Goal: Task Accomplishment & Management: Use online tool/utility

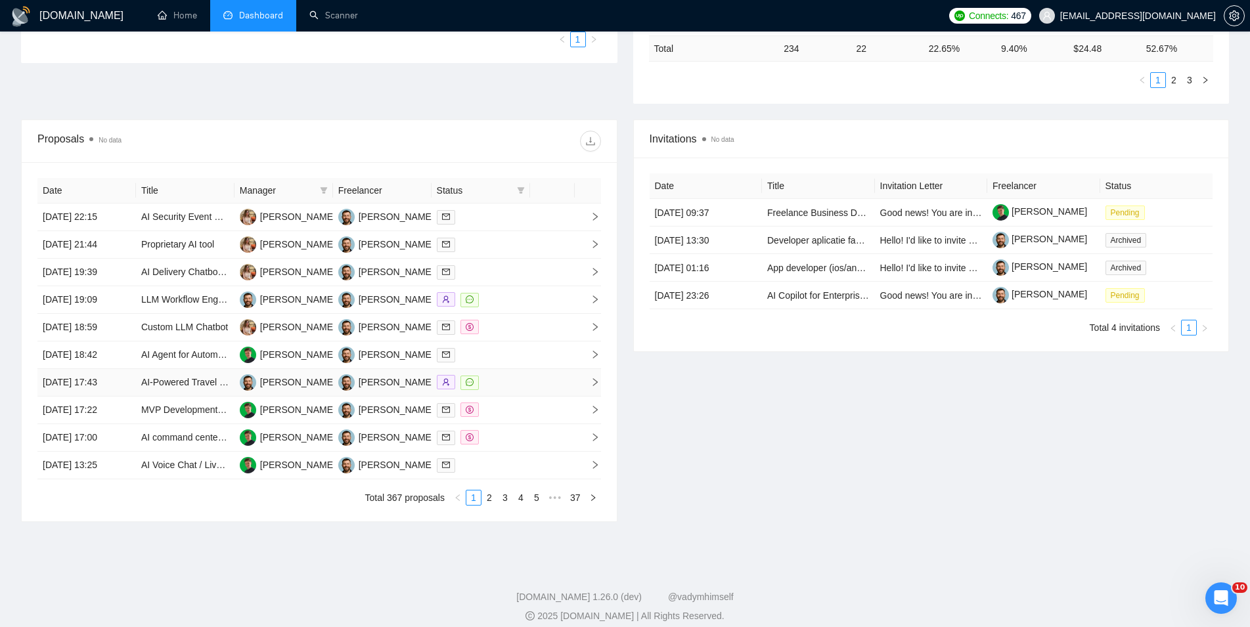
scroll to position [268, 0]
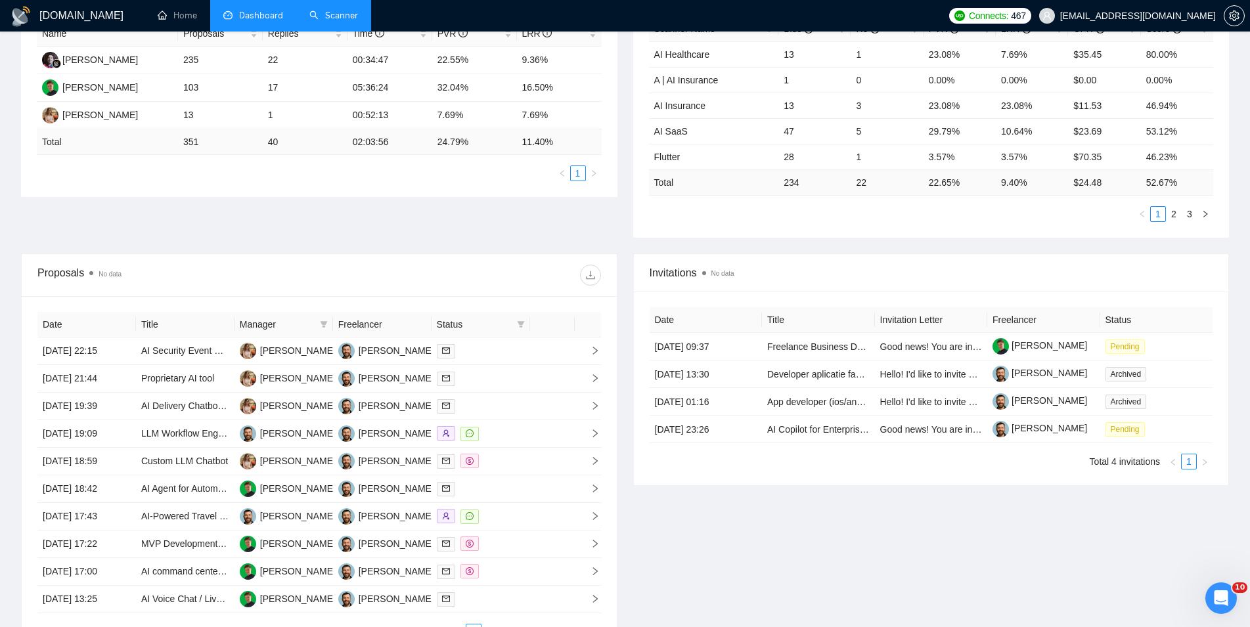
click at [358, 21] on link "Scanner" at bounding box center [333, 15] width 49 height 11
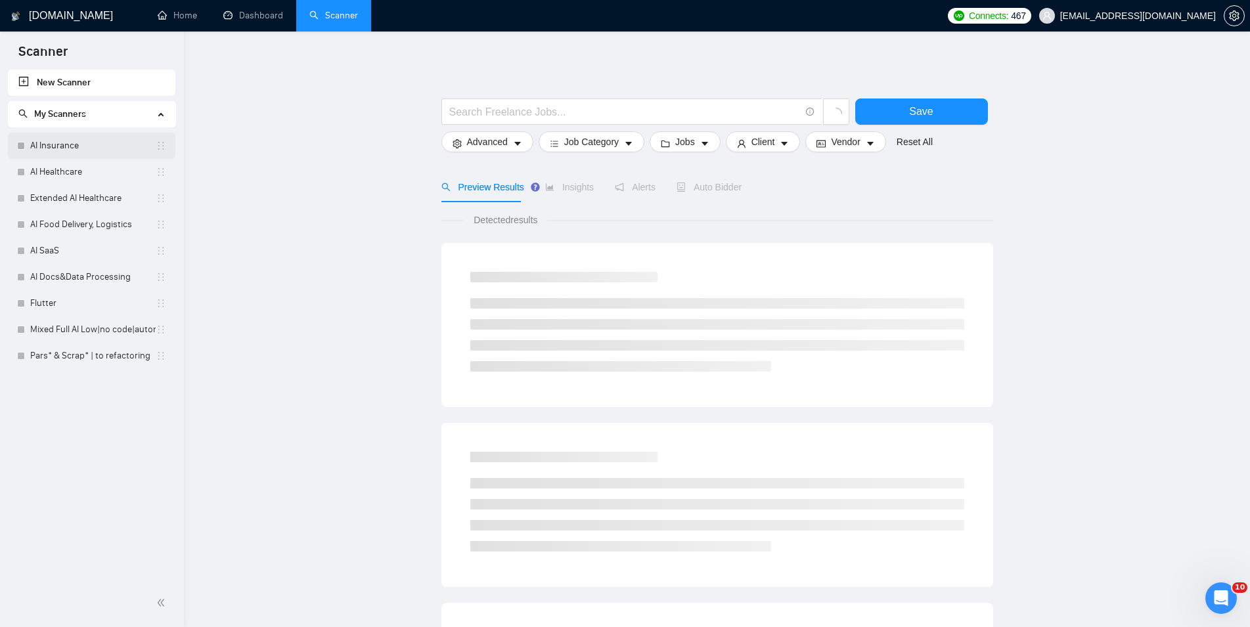
click at [94, 145] on link "AI Insurance" at bounding box center [92, 146] width 125 height 26
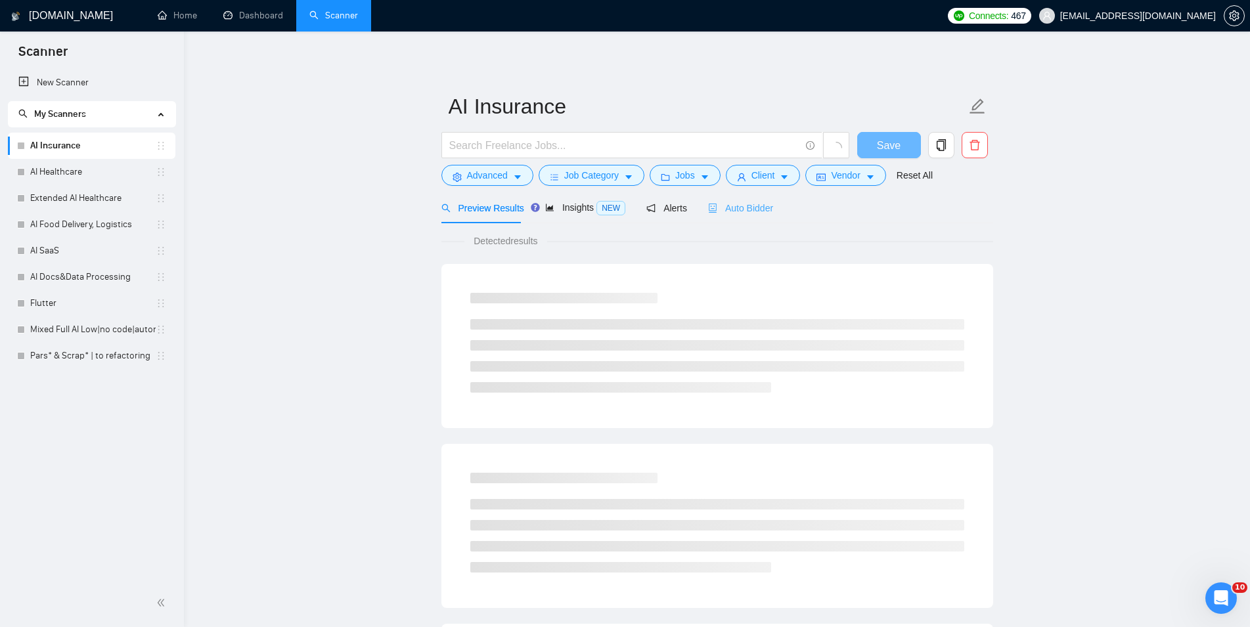
click at [719, 219] on div "Auto Bidder" at bounding box center [740, 207] width 65 height 31
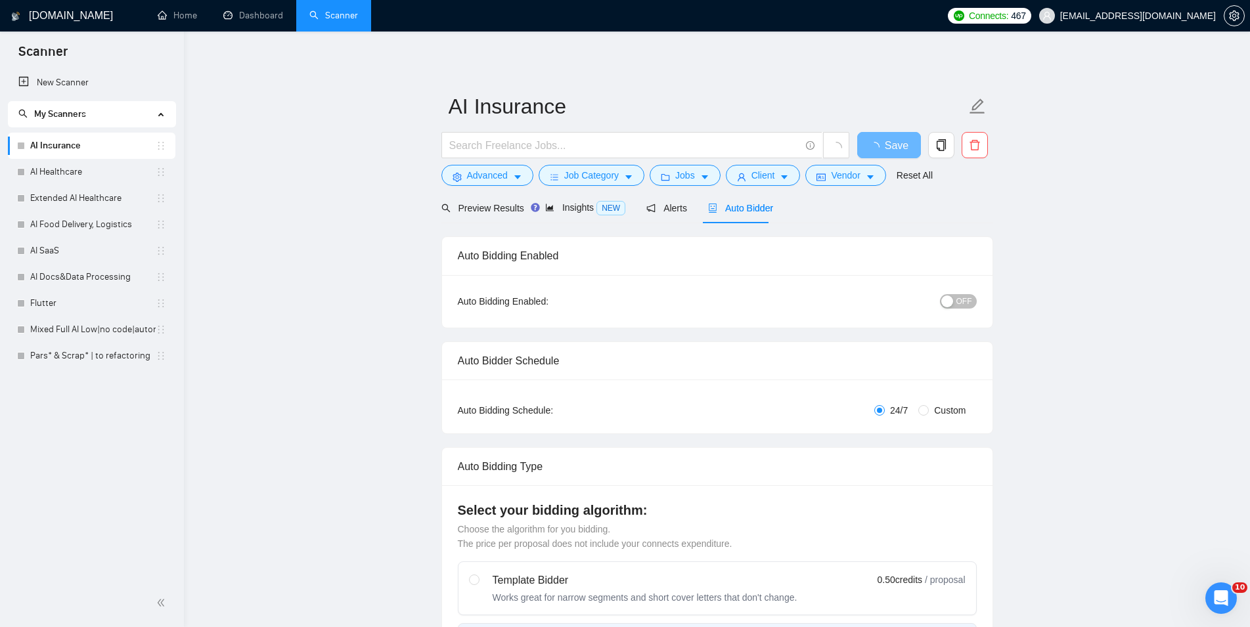
click at [959, 308] on span "OFF" at bounding box center [964, 301] width 16 height 14
click at [889, 143] on span "Save" at bounding box center [889, 145] width 24 height 16
click at [90, 173] on link "AI Healthcare" at bounding box center [92, 172] width 125 height 26
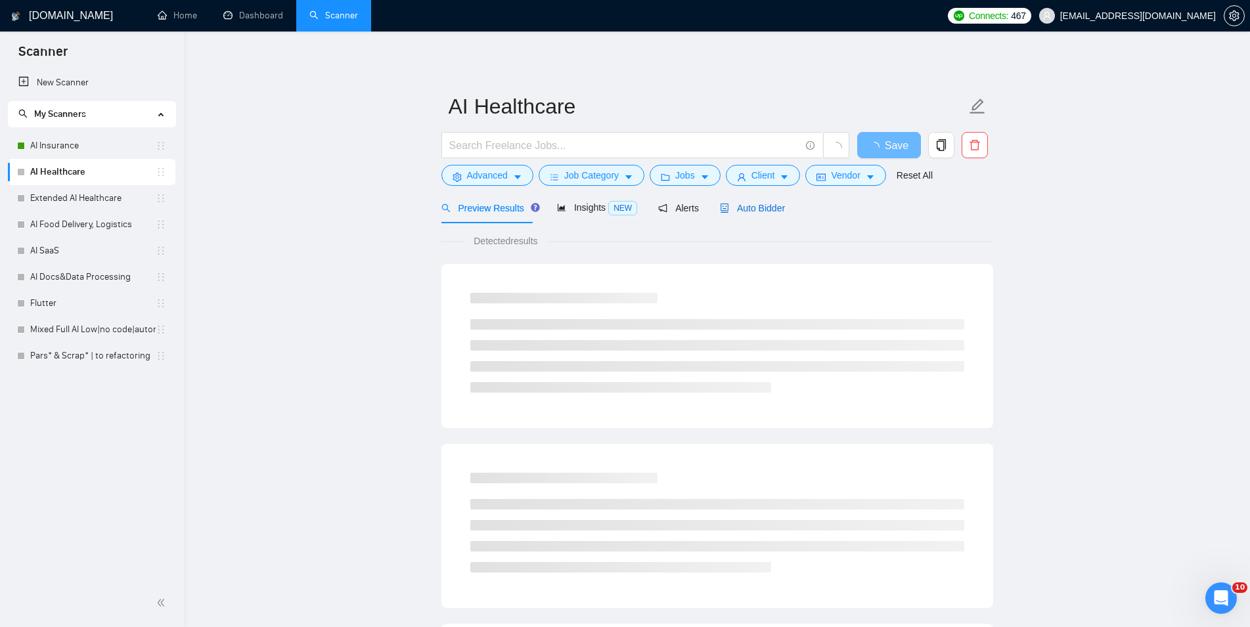
click at [757, 210] on span "Auto Bidder" at bounding box center [752, 208] width 65 height 11
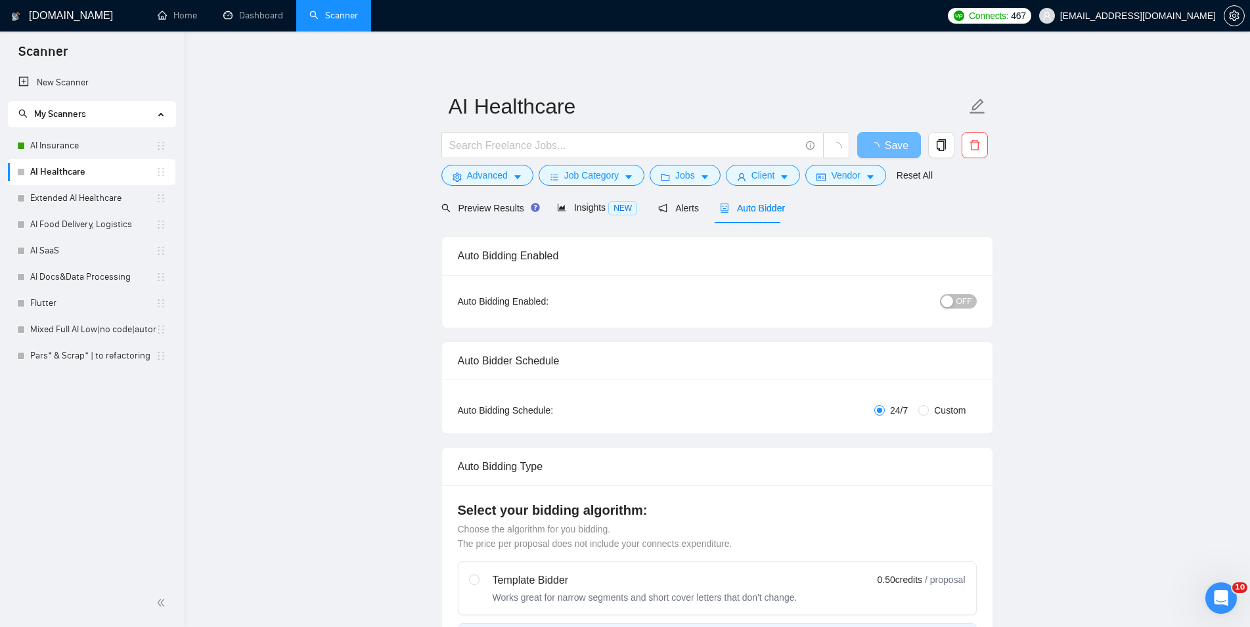
click at [960, 298] on span "OFF" at bounding box center [964, 301] width 16 height 14
click at [895, 146] on span "Save" at bounding box center [889, 145] width 24 height 16
click at [70, 189] on link "Extended AI Healthcare" at bounding box center [92, 198] width 125 height 26
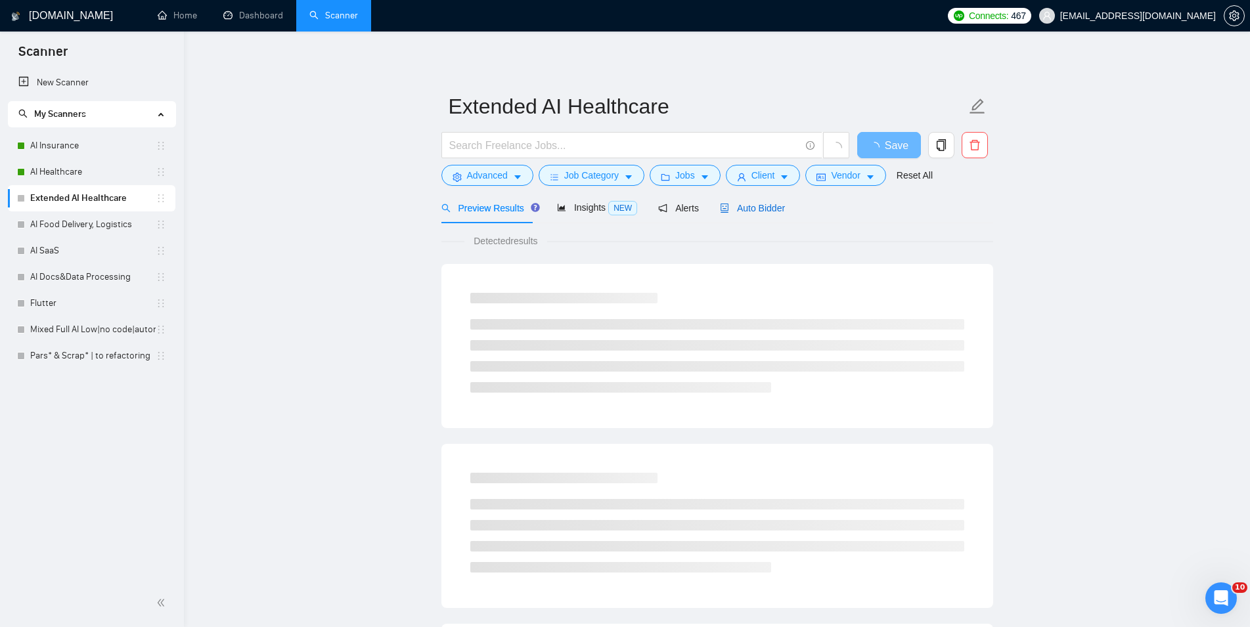
click at [745, 208] on span "Auto Bidder" at bounding box center [752, 208] width 65 height 11
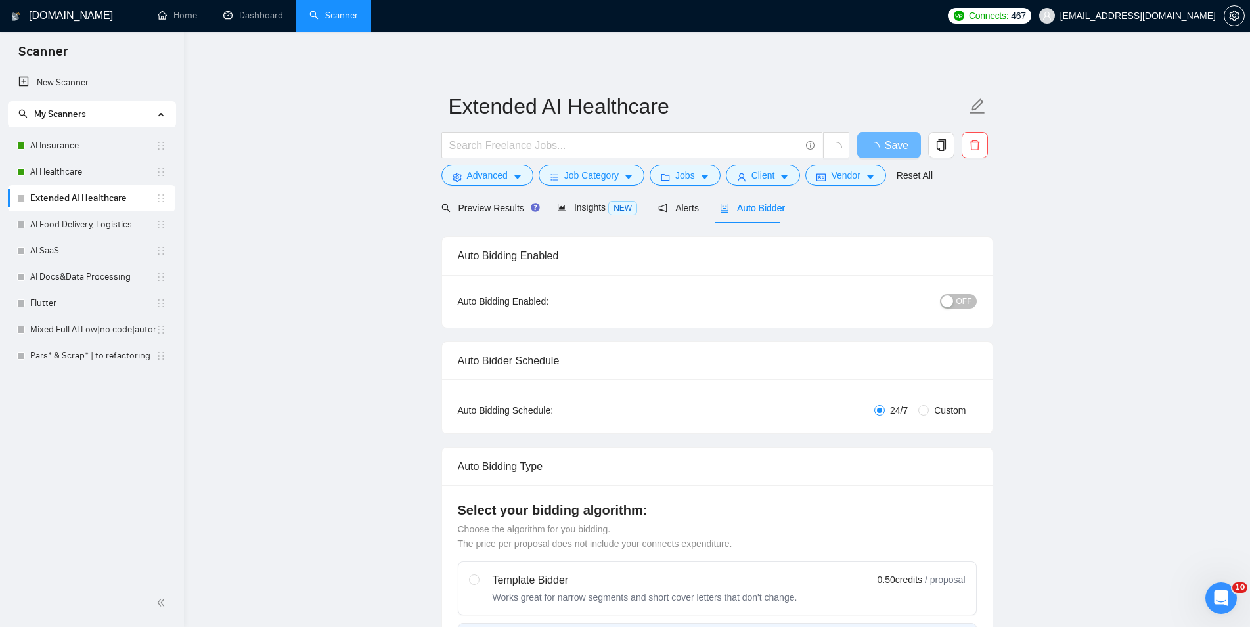
click at [964, 295] on span "OFF" at bounding box center [964, 301] width 16 height 14
click at [885, 149] on span "Save" at bounding box center [889, 145] width 24 height 16
click at [67, 225] on link "AI Food Delivery, Logistics" at bounding box center [92, 225] width 125 height 26
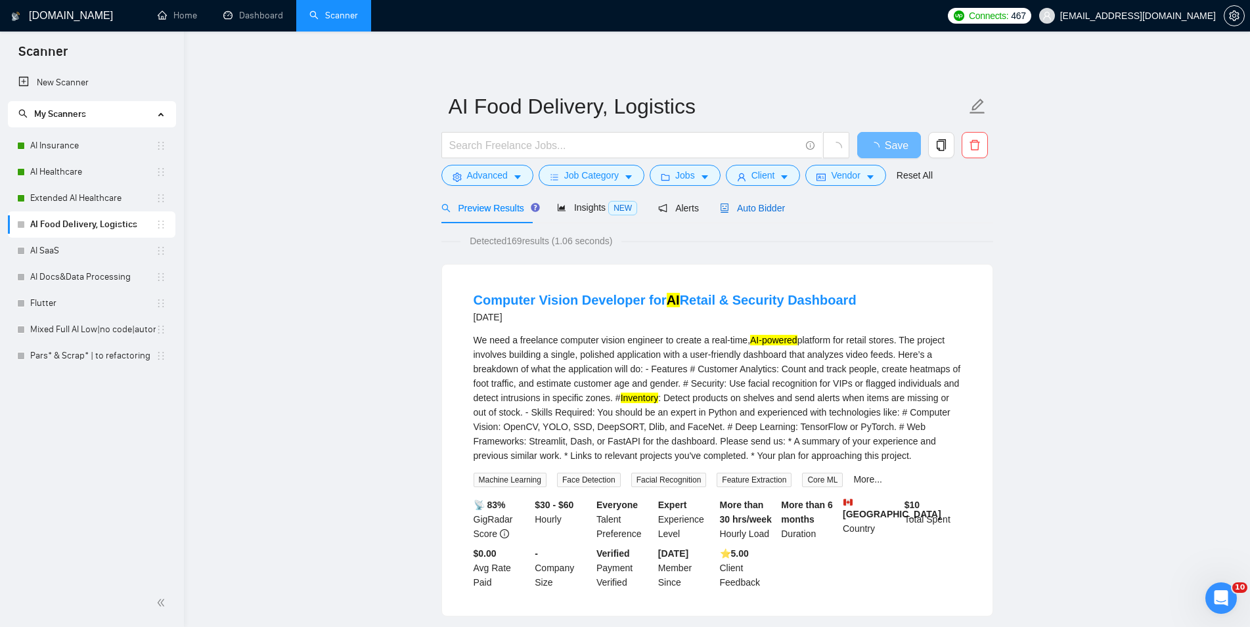
click at [755, 203] on span "Auto Bidder" at bounding box center [752, 208] width 65 height 11
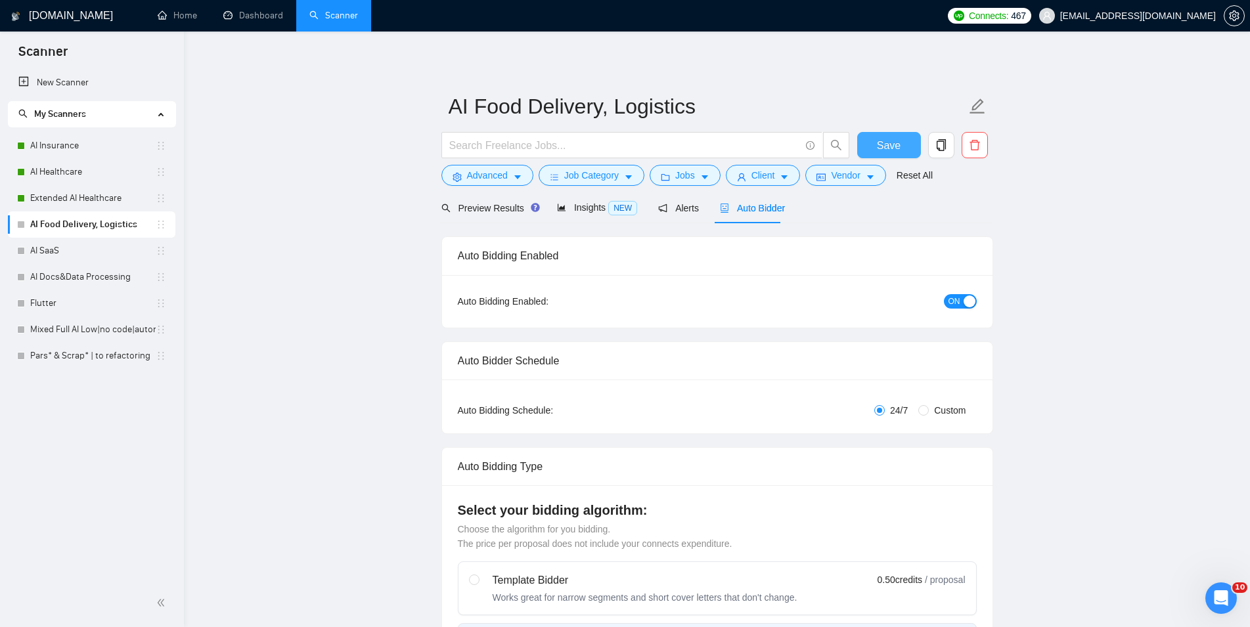
click at [898, 142] on span "Save" at bounding box center [889, 145] width 24 height 16
click at [85, 251] on link "AI SaaS" at bounding box center [92, 251] width 125 height 26
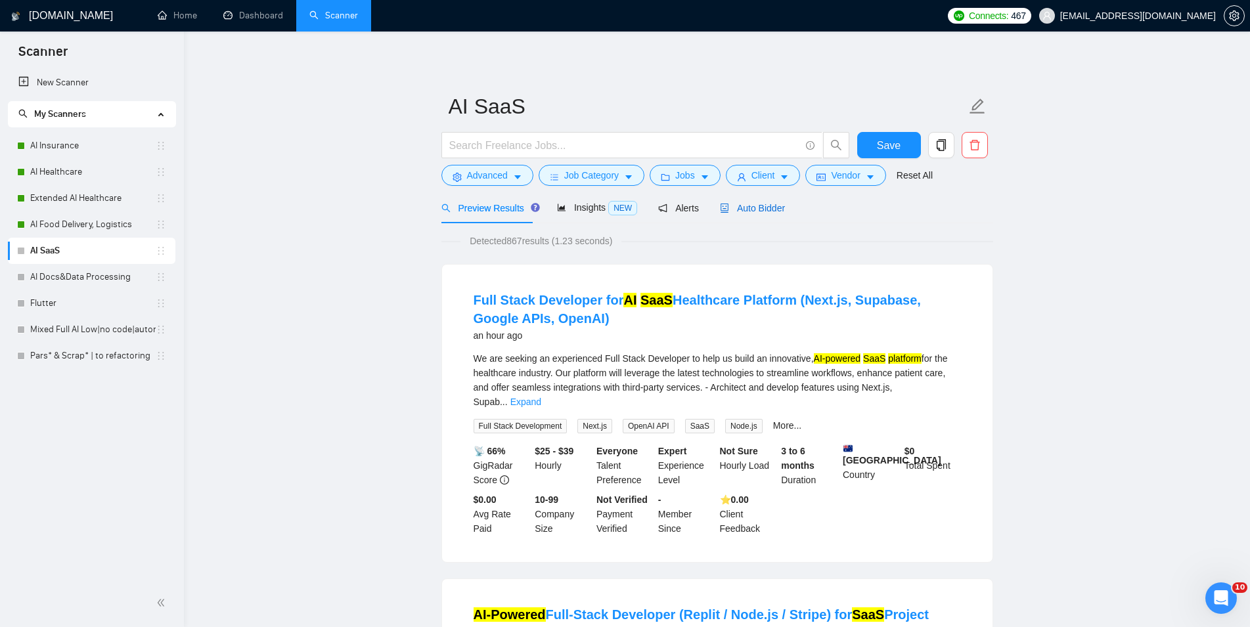
click at [769, 204] on span "Auto Bidder" at bounding box center [752, 208] width 65 height 11
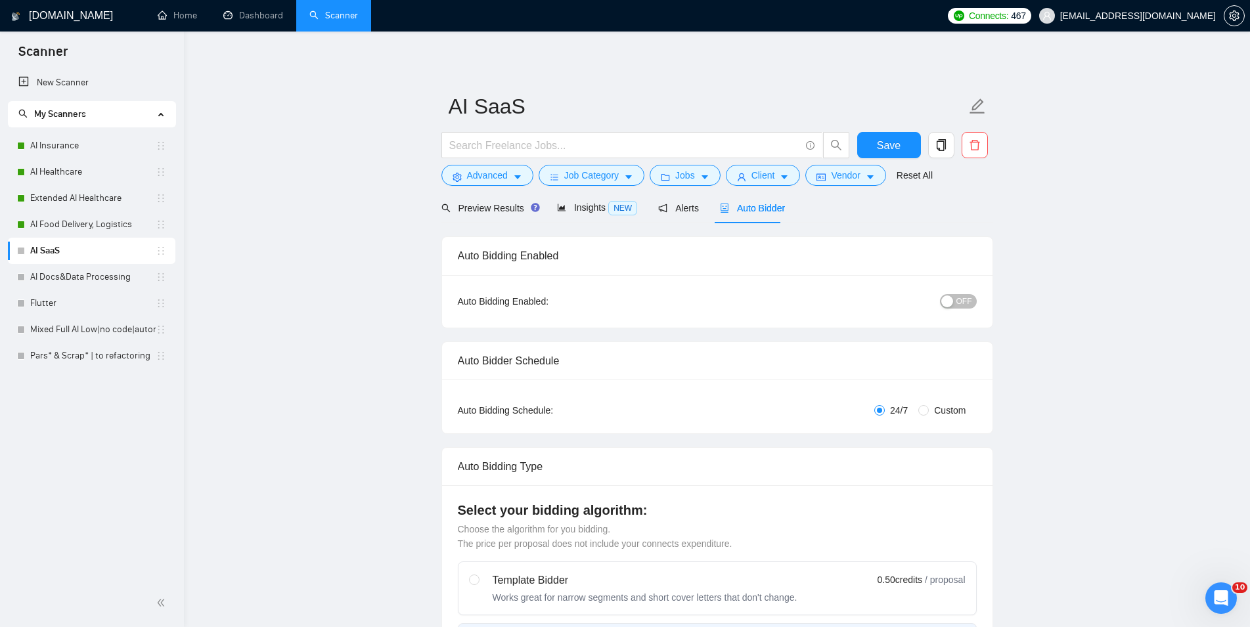
click at [965, 294] on div "OFF" at bounding box center [889, 301] width 173 height 15
click at [956, 298] on button "OFF" at bounding box center [958, 301] width 37 height 14
click at [891, 150] on span "Save" at bounding box center [889, 145] width 24 height 16
click at [64, 271] on link "AI Docs&Data Processing" at bounding box center [92, 277] width 125 height 26
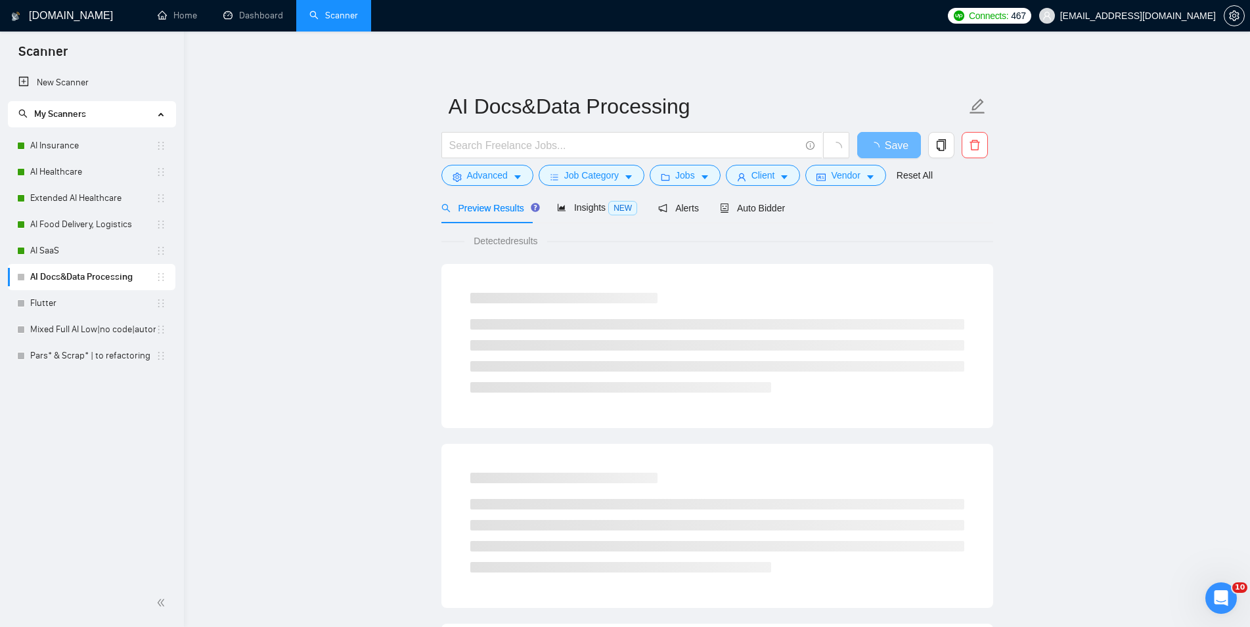
click at [348, 21] on link "Scanner" at bounding box center [333, 15] width 49 height 11
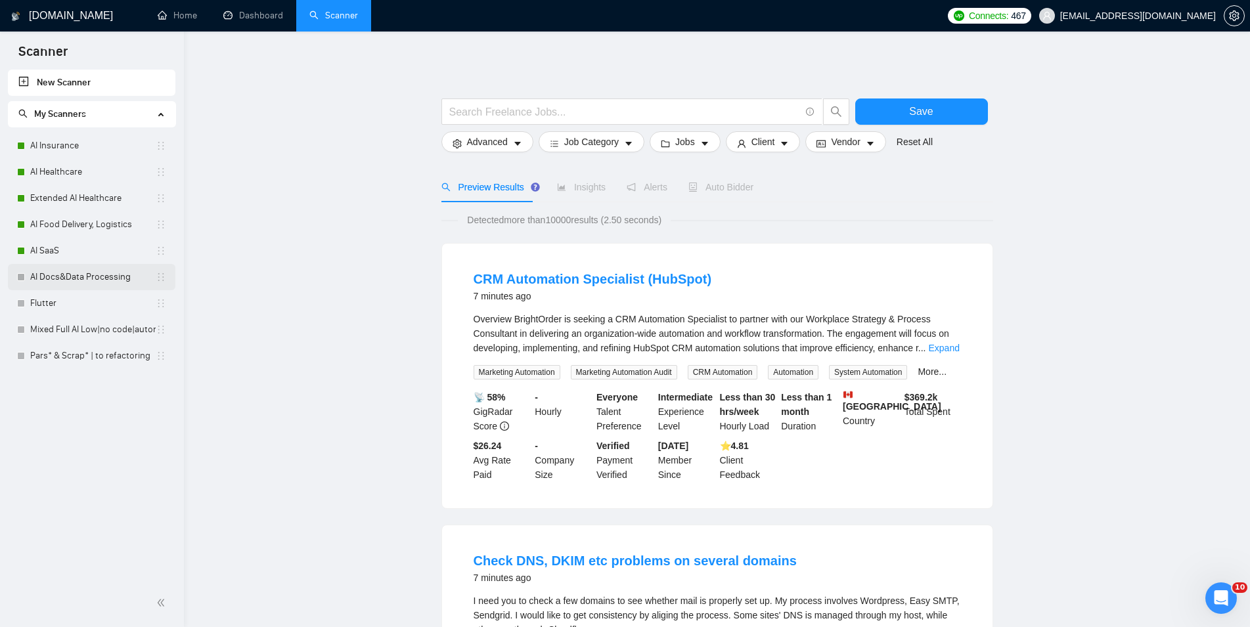
click at [77, 274] on link "AI Docs&Data Processing" at bounding box center [92, 277] width 125 height 26
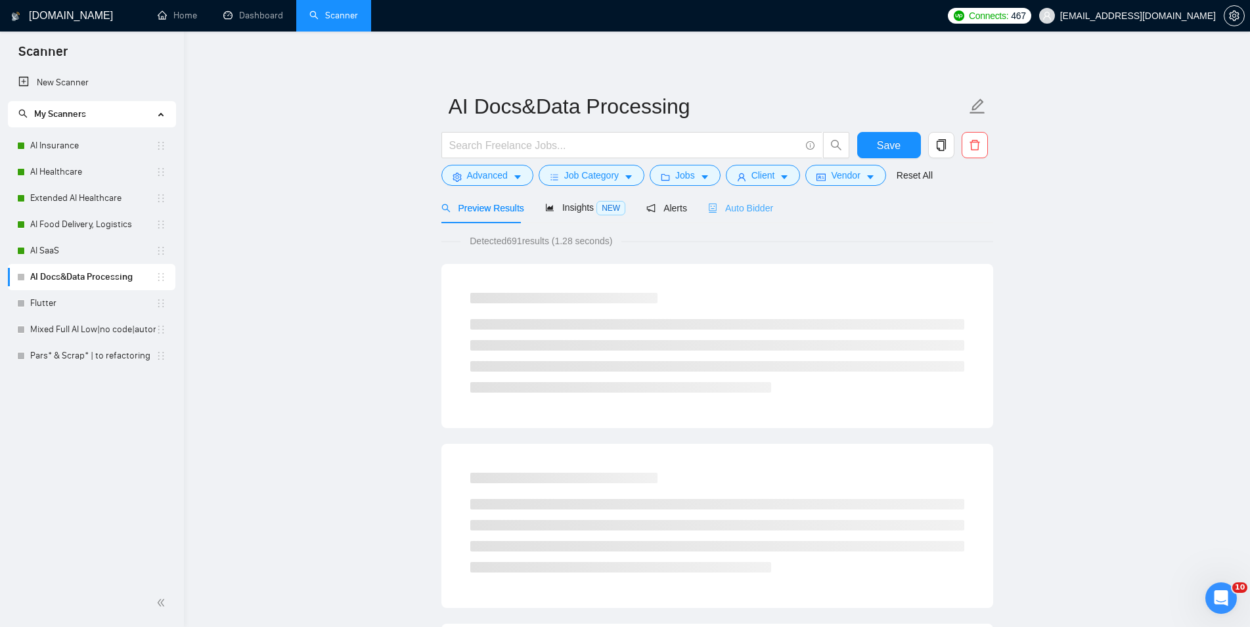
click at [730, 217] on div "Auto Bidder" at bounding box center [740, 207] width 65 height 31
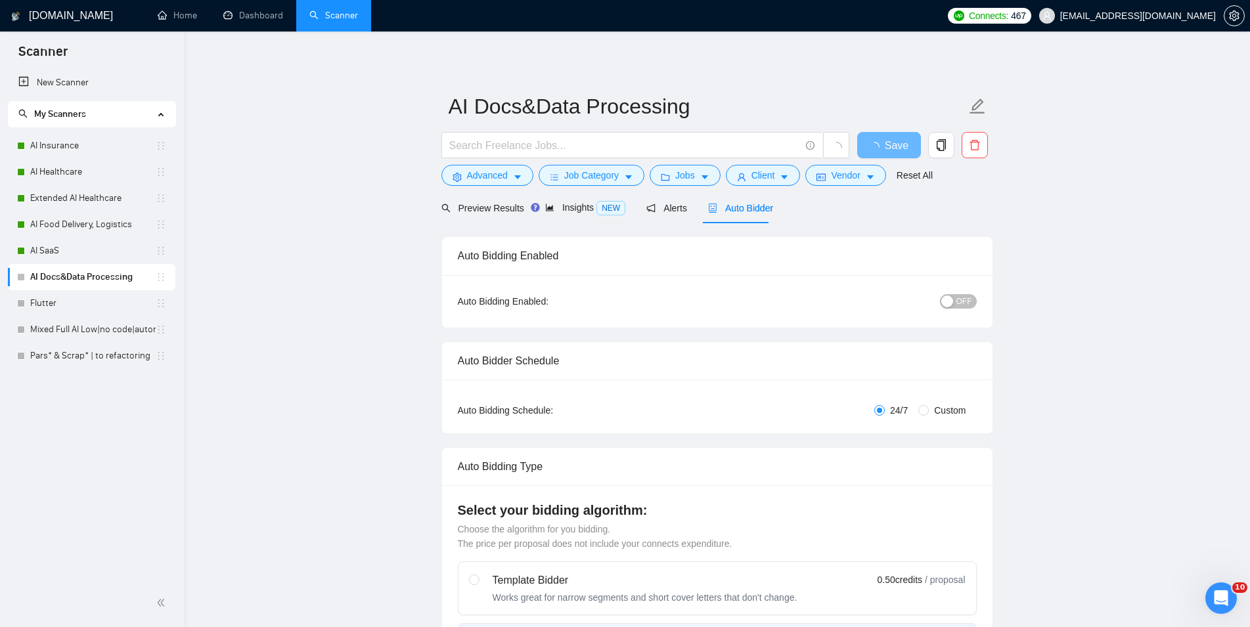
click at [953, 306] on div "button" at bounding box center [947, 302] width 12 height 12
click at [892, 147] on span "Save" at bounding box center [889, 145] width 24 height 16
click at [97, 310] on link "Flutter" at bounding box center [92, 303] width 125 height 26
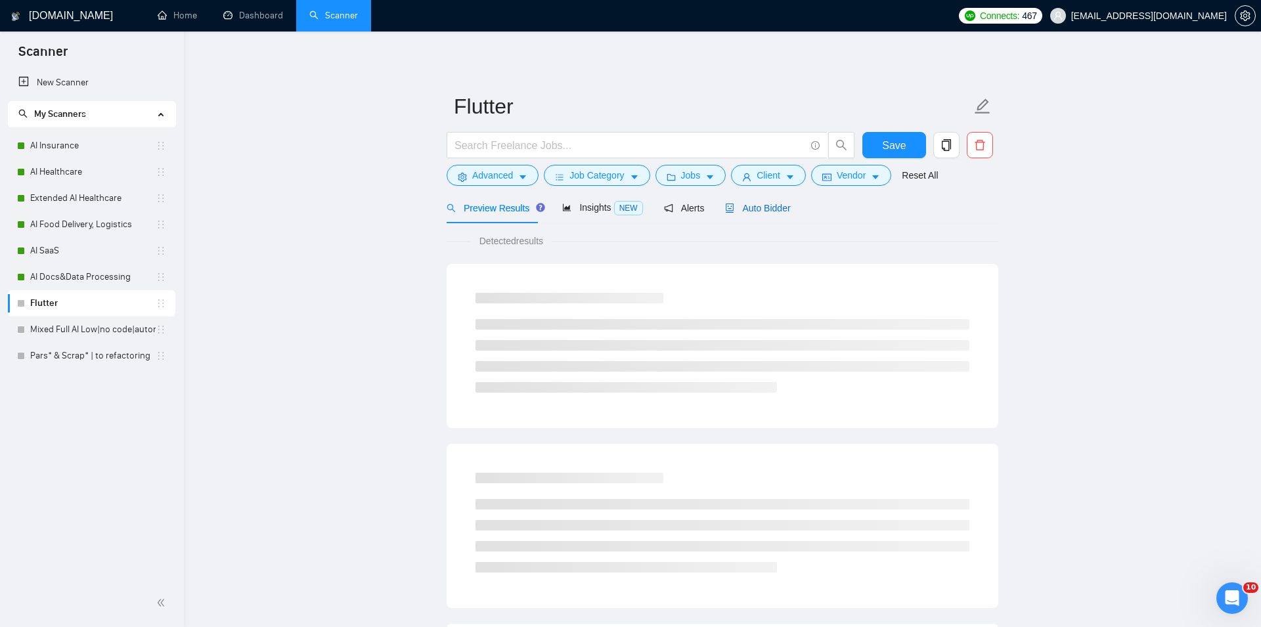
click at [767, 210] on span "Auto Bidder" at bounding box center [757, 208] width 65 height 11
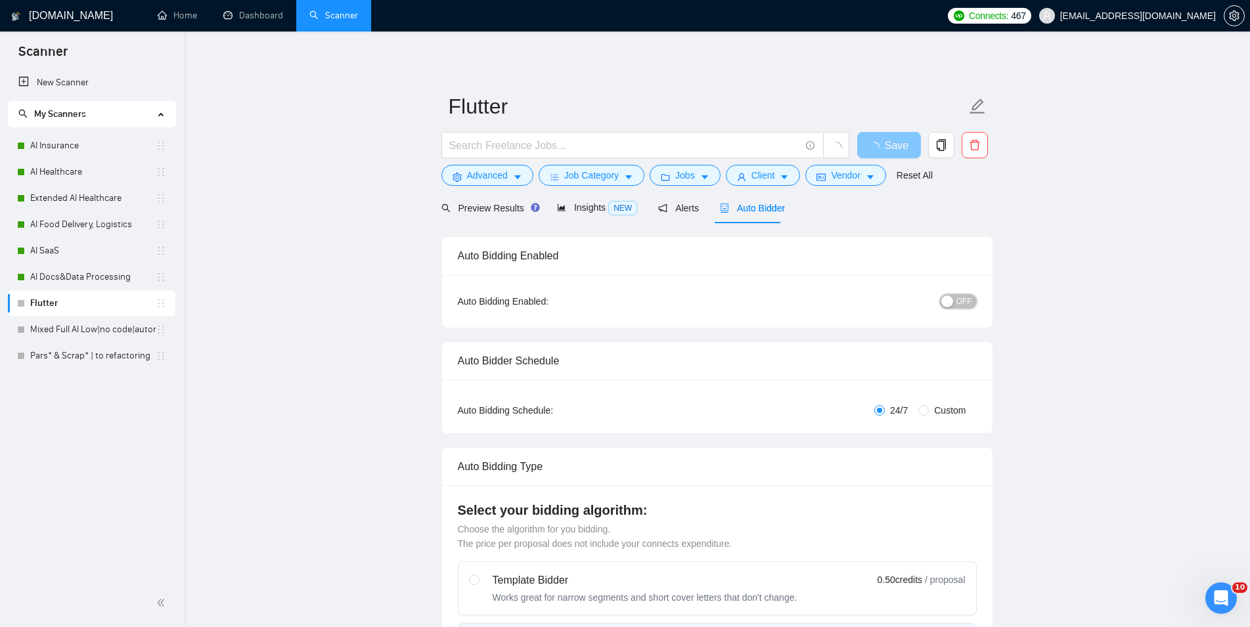
click at [969, 301] on span "OFF" at bounding box center [964, 301] width 16 height 14
click at [915, 152] on button "Save" at bounding box center [889, 145] width 64 height 26
click at [106, 321] on link "Mixed Full AI Low|no code|automations" at bounding box center [92, 330] width 125 height 26
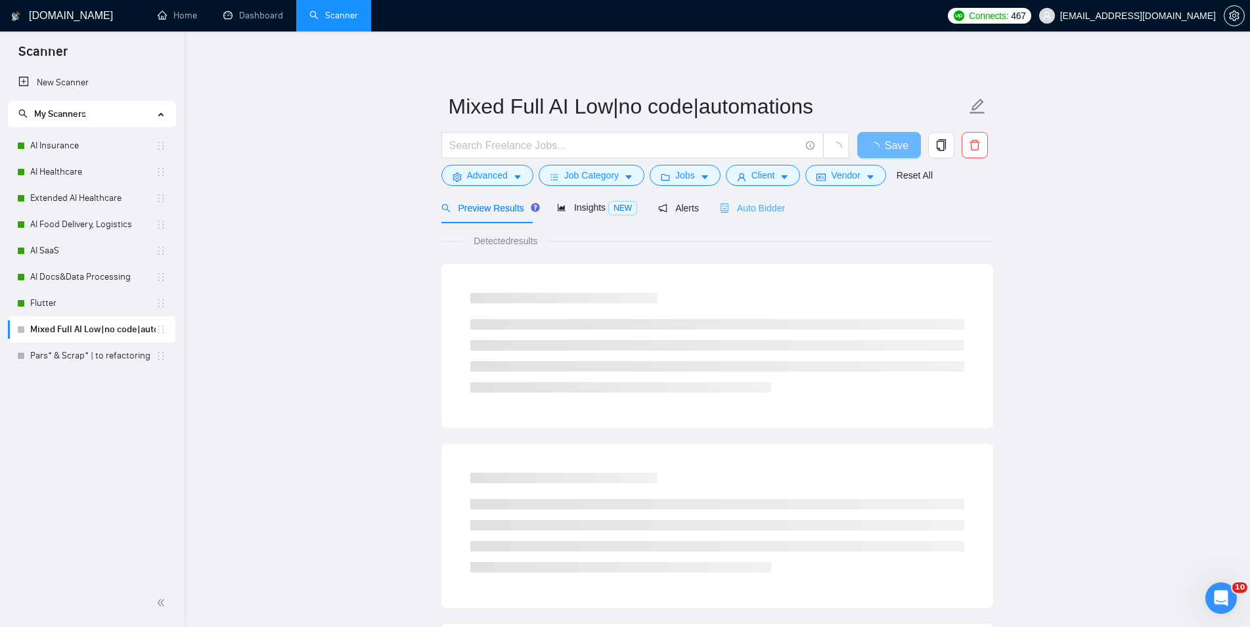
click at [741, 200] on div "Auto Bidder" at bounding box center [752, 207] width 65 height 31
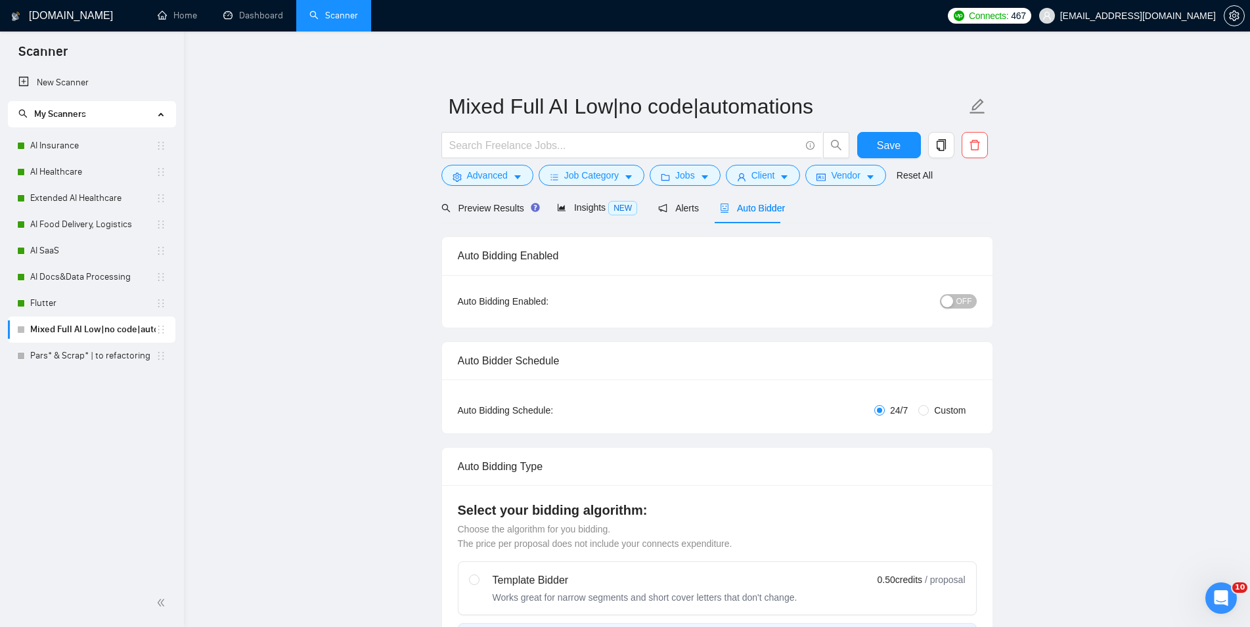
click at [967, 302] on span "OFF" at bounding box center [964, 301] width 16 height 14
click at [900, 148] on button "Save" at bounding box center [889, 145] width 64 height 26
click at [81, 352] on link "Pars* & Scrap* | to refactoring" at bounding box center [92, 356] width 125 height 26
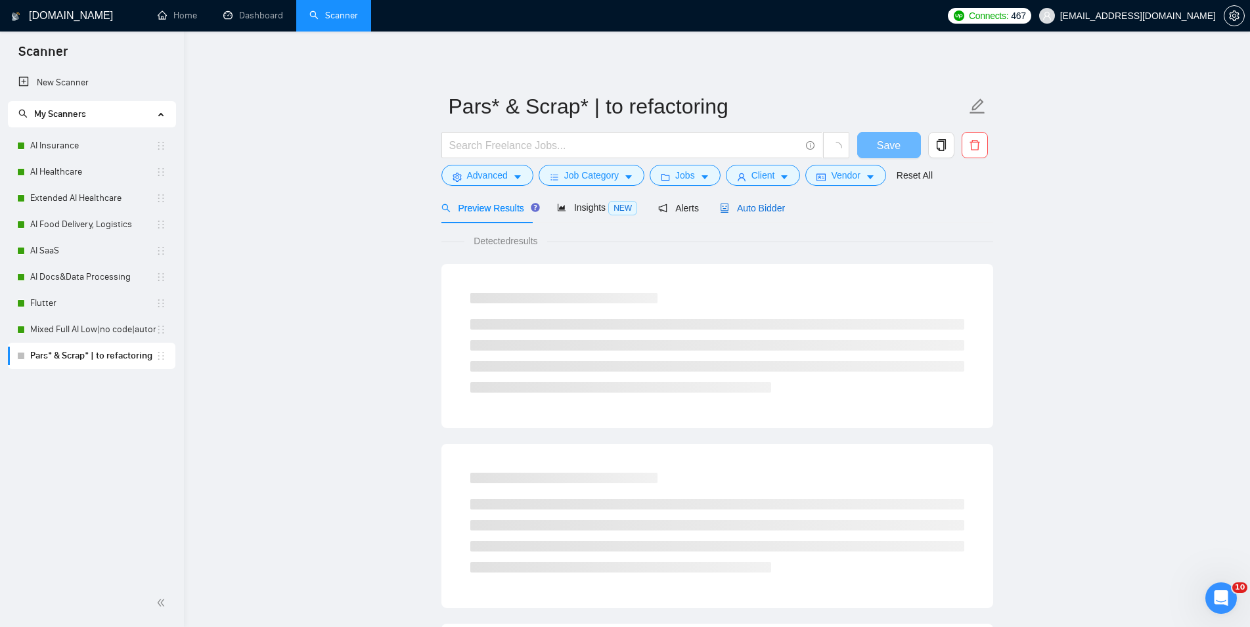
click at [740, 204] on span "Auto Bidder" at bounding box center [752, 208] width 65 height 11
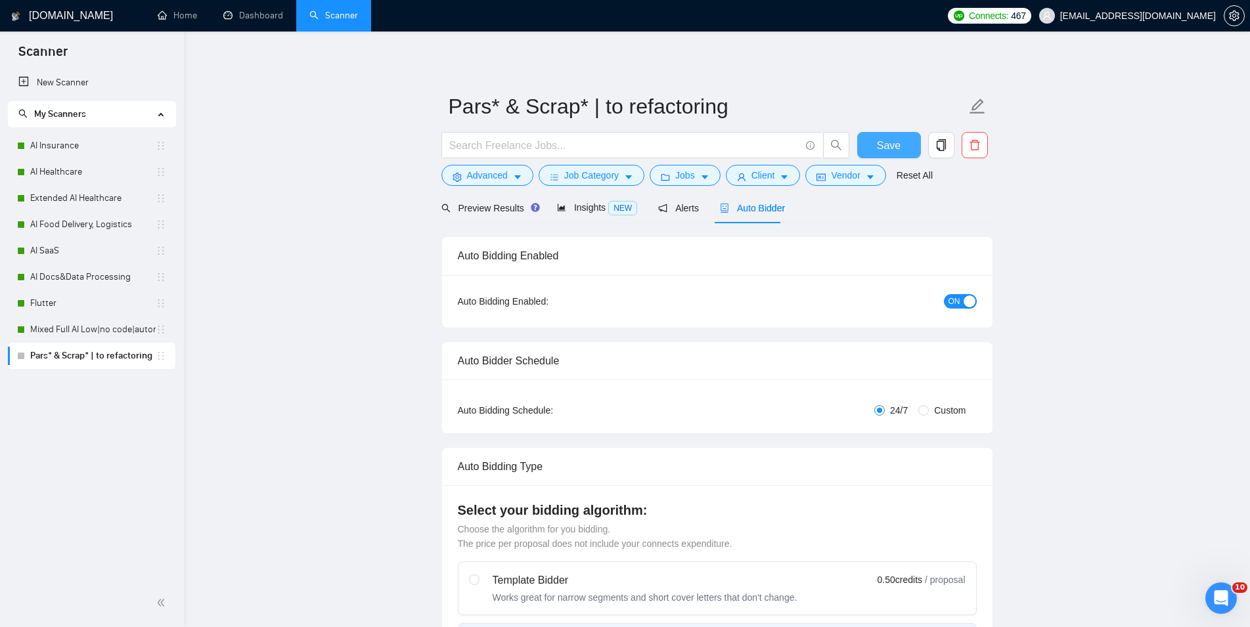
click at [891, 150] on span "Save" at bounding box center [889, 145] width 24 height 16
click at [248, 19] on link "Dashboard" at bounding box center [253, 15] width 60 height 11
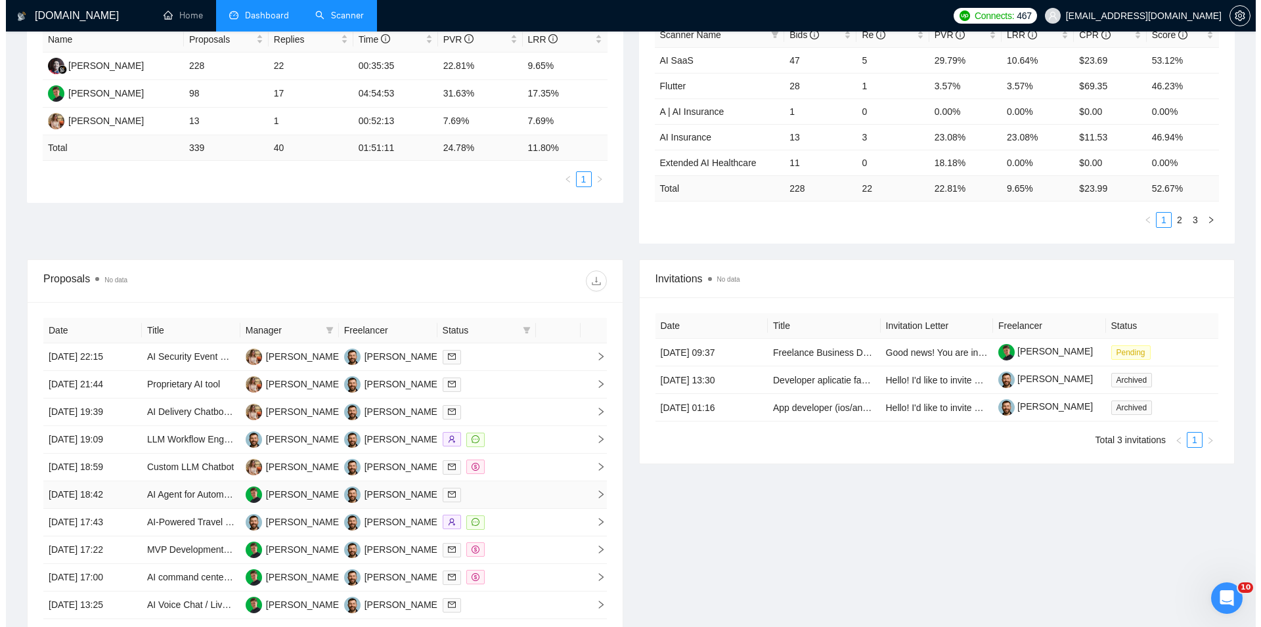
scroll to position [417, 0]
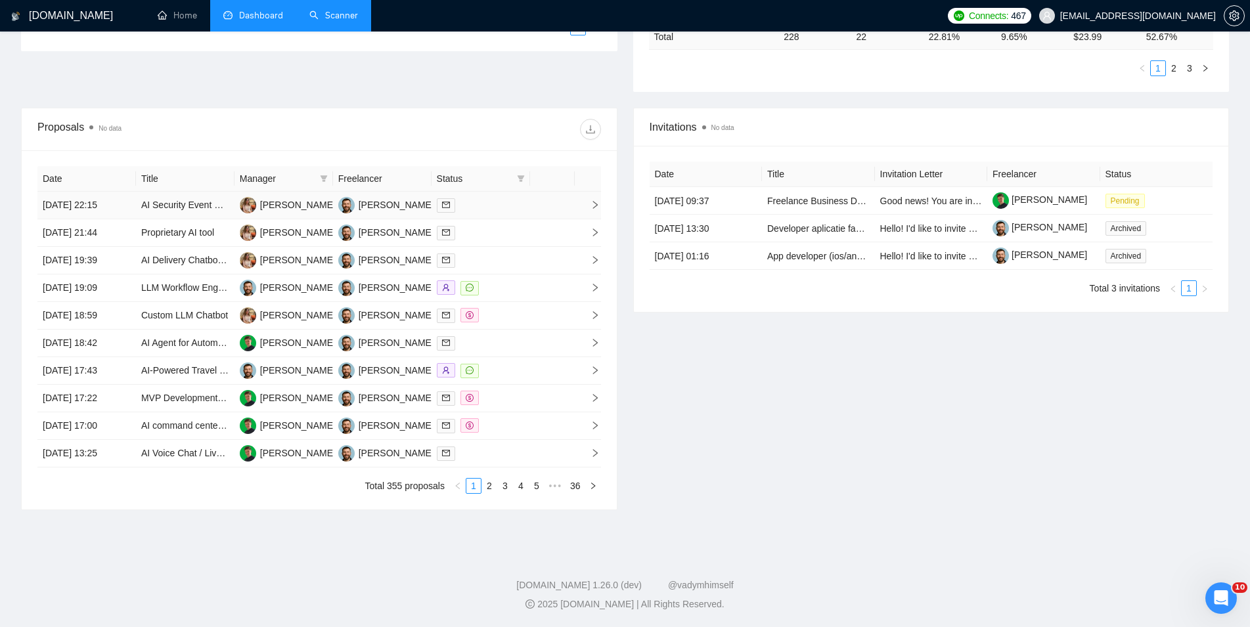
click at [135, 194] on td "13 Aug, 2025 22:15" at bounding box center [86, 206] width 99 height 28
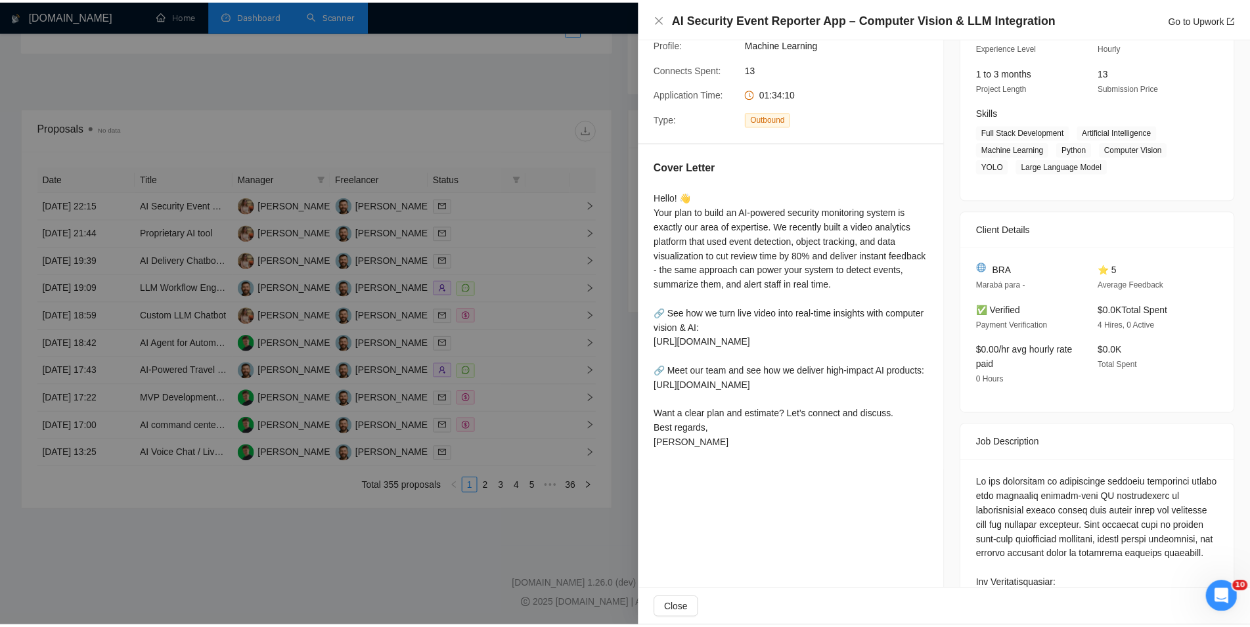
scroll to position [300, 0]
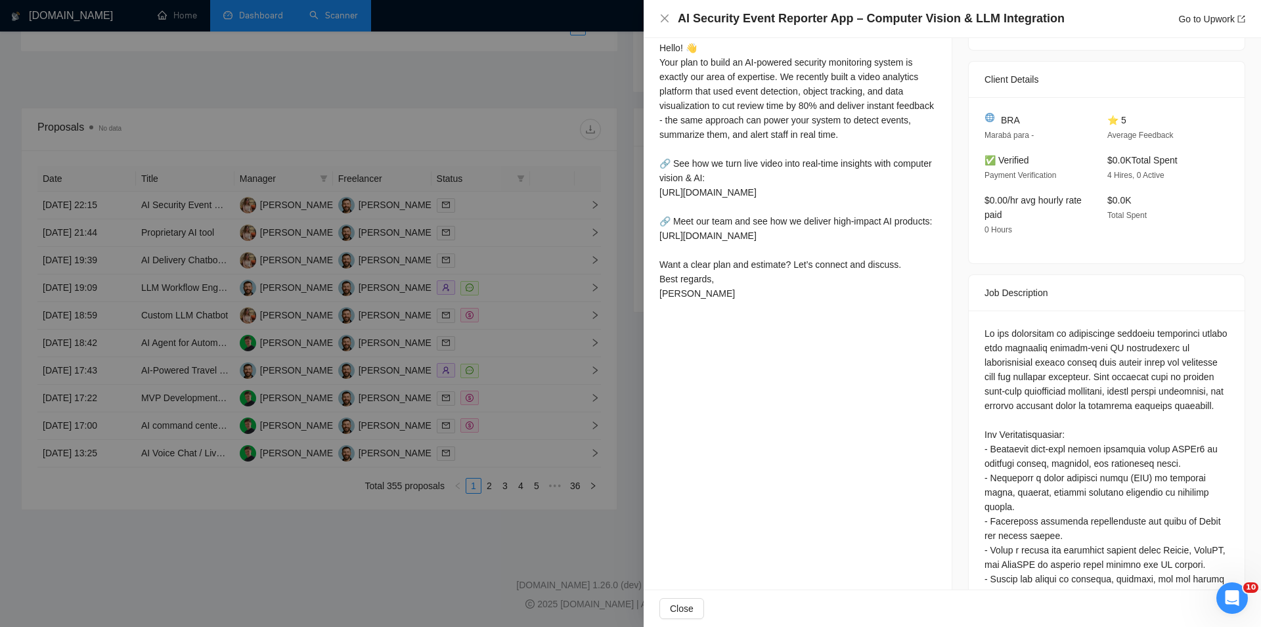
click at [671, 16] on div "AI Security Event Reporter App – Computer Vision & LLM Integration Go to Upwork" at bounding box center [952, 19] width 586 height 16
click at [662, 18] on icon "close" at bounding box center [664, 18] width 11 height 11
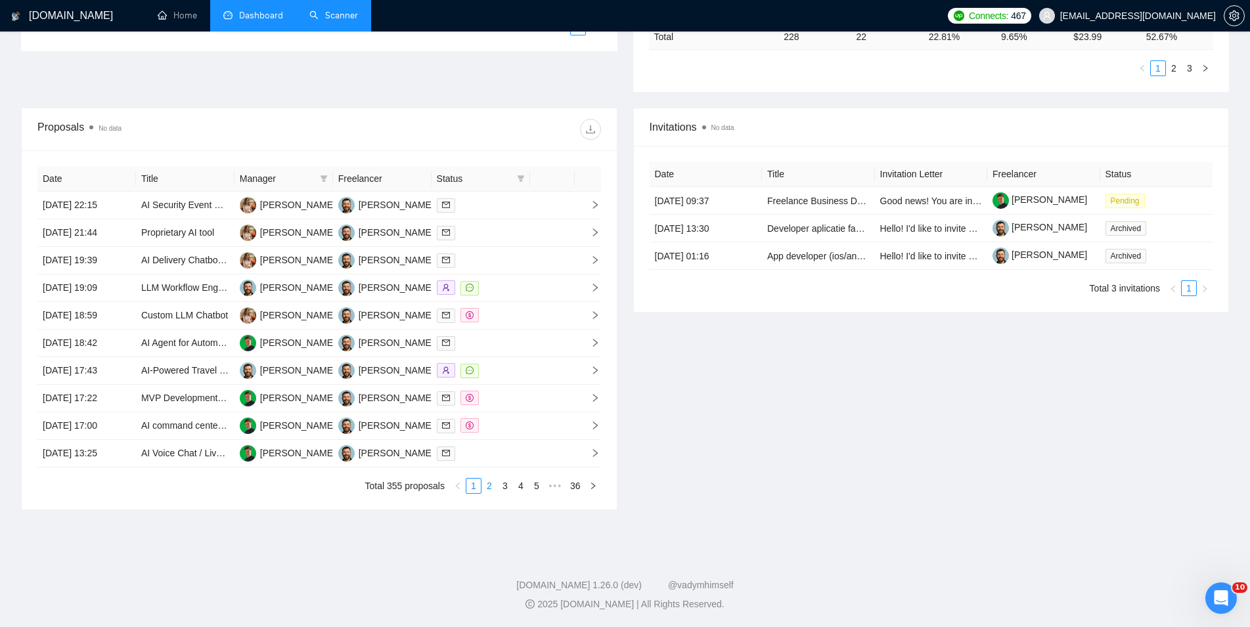
click at [491, 486] on link "2" at bounding box center [489, 486] width 14 height 14
click at [472, 481] on link "1" at bounding box center [473, 486] width 14 height 14
click at [491, 490] on link "2" at bounding box center [489, 486] width 14 height 14
click at [473, 490] on link "1" at bounding box center [473, 486] width 14 height 14
